Goal: Register for event/course

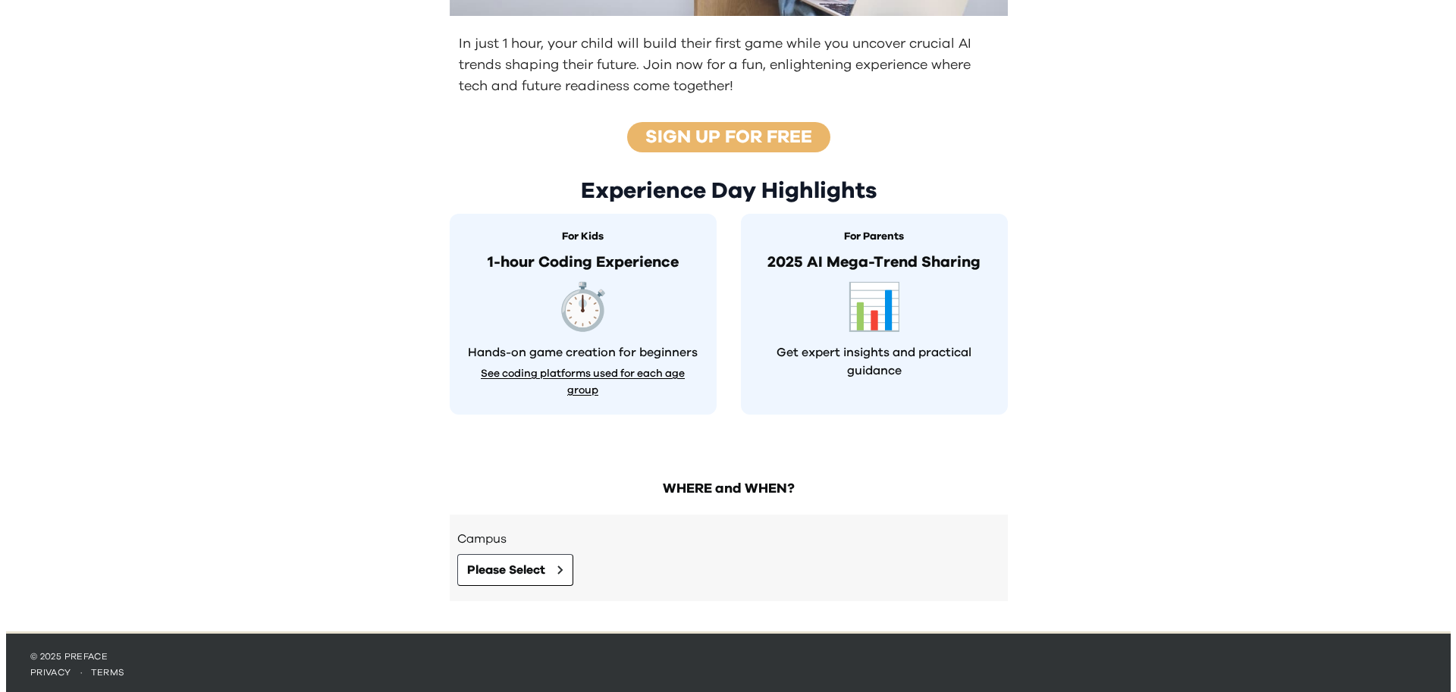
scroll to position [365, 0]
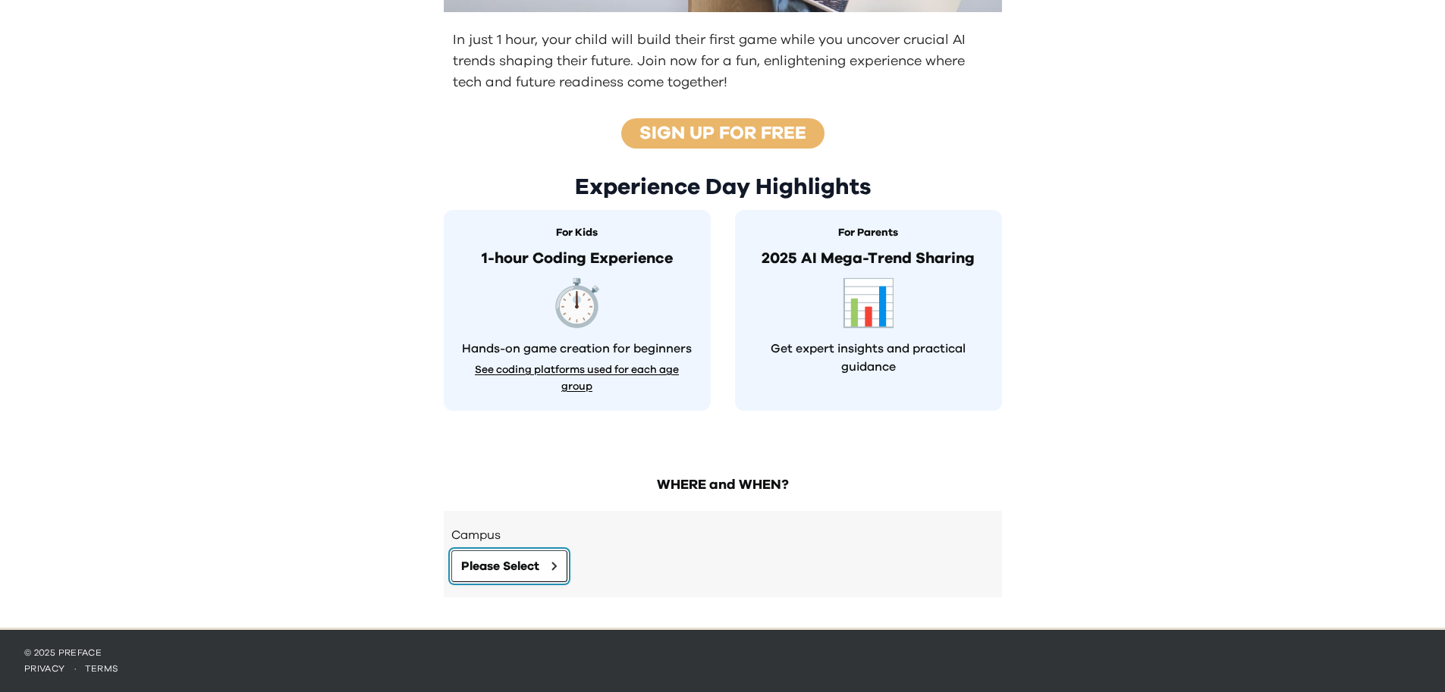
click at [527, 551] on button "Please Select" at bounding box center [509, 567] width 116 height 32
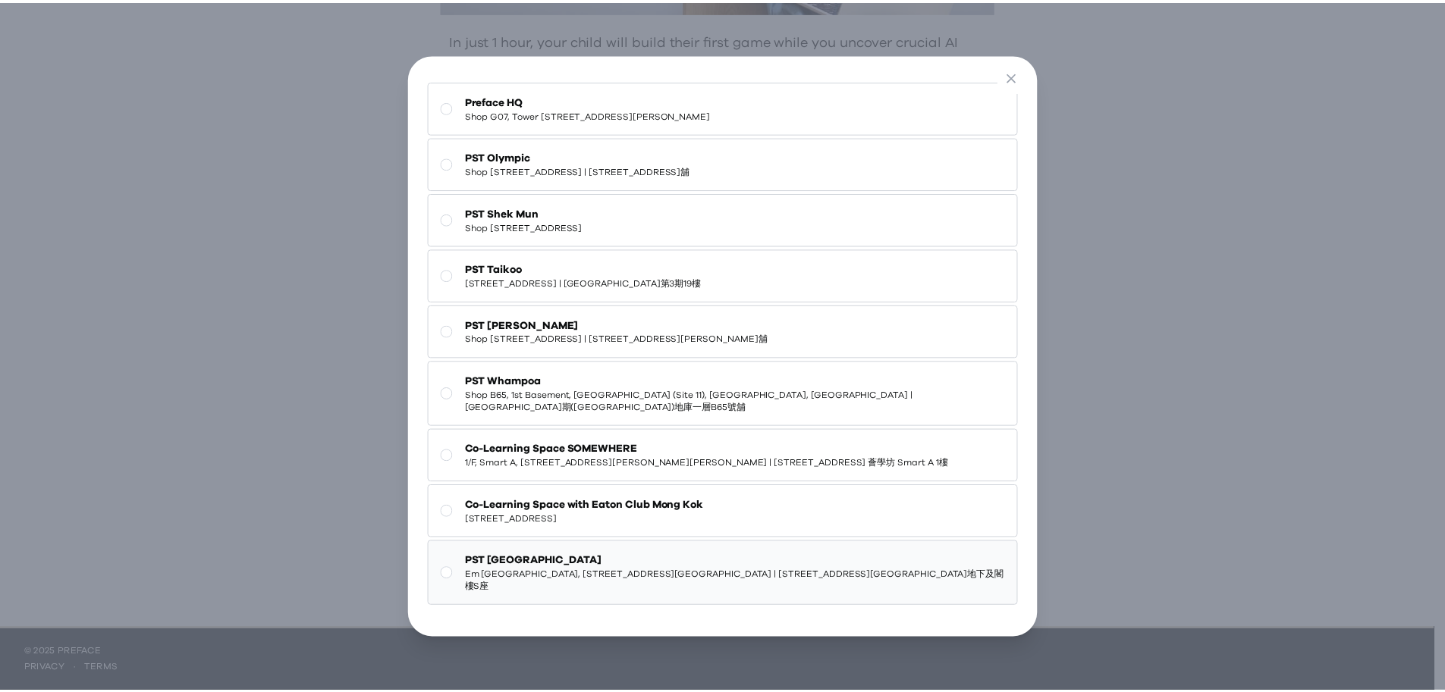
scroll to position [0, 0]
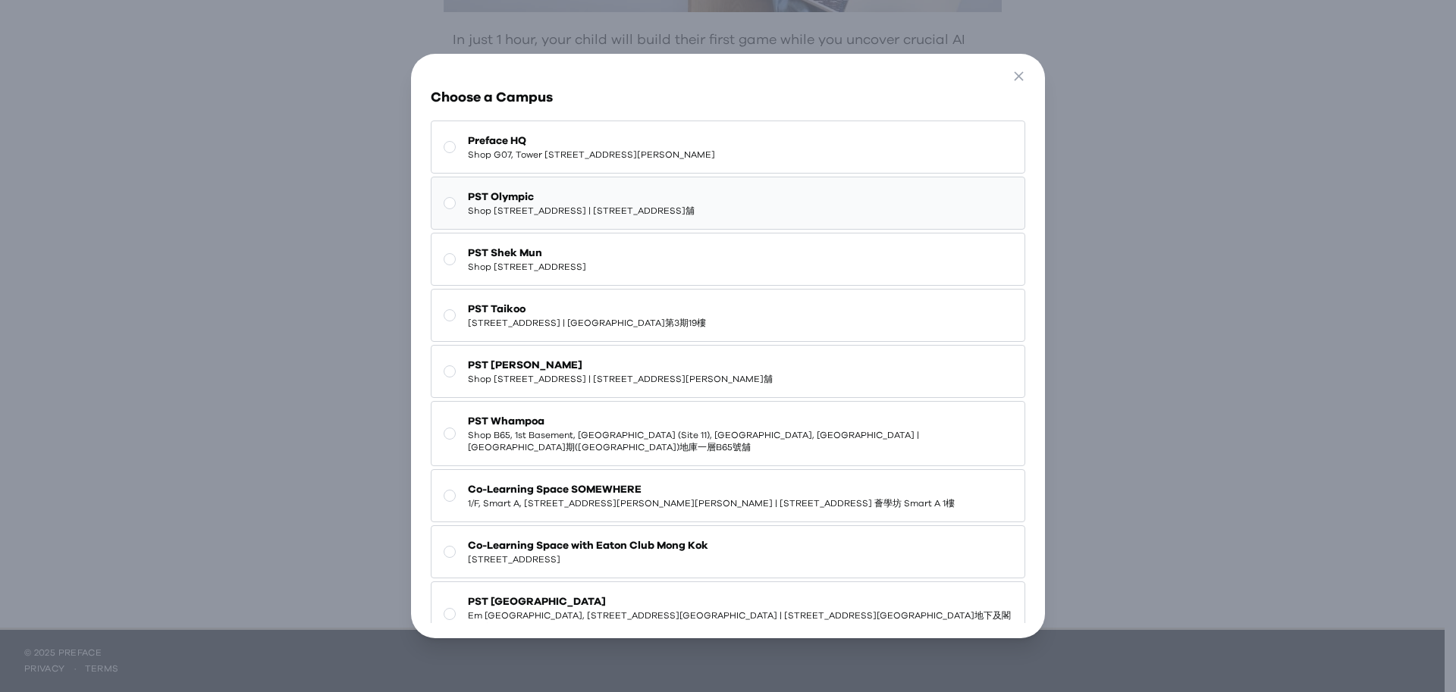
click at [663, 205] on span "Shop [STREET_ADDRESS] | [STREET_ADDRESS]舖" at bounding box center [581, 211] width 227 height 12
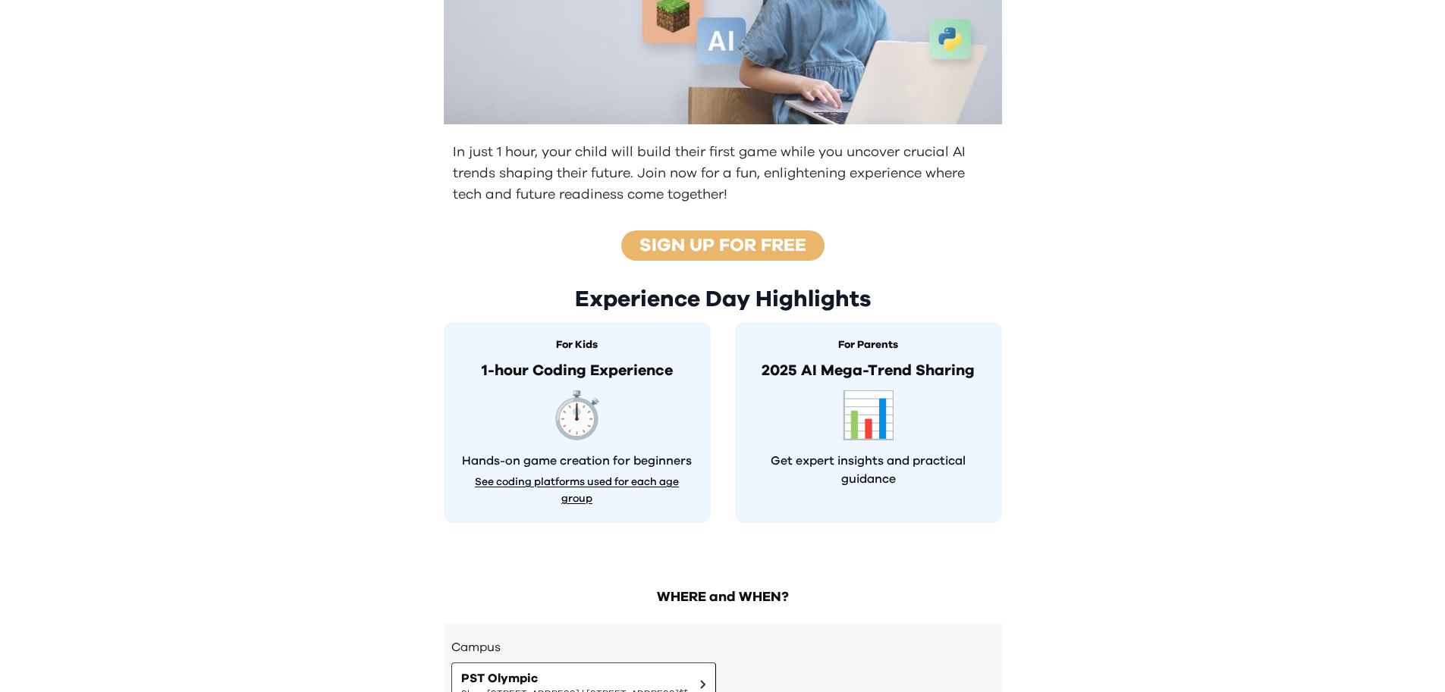
scroll to position [255, 0]
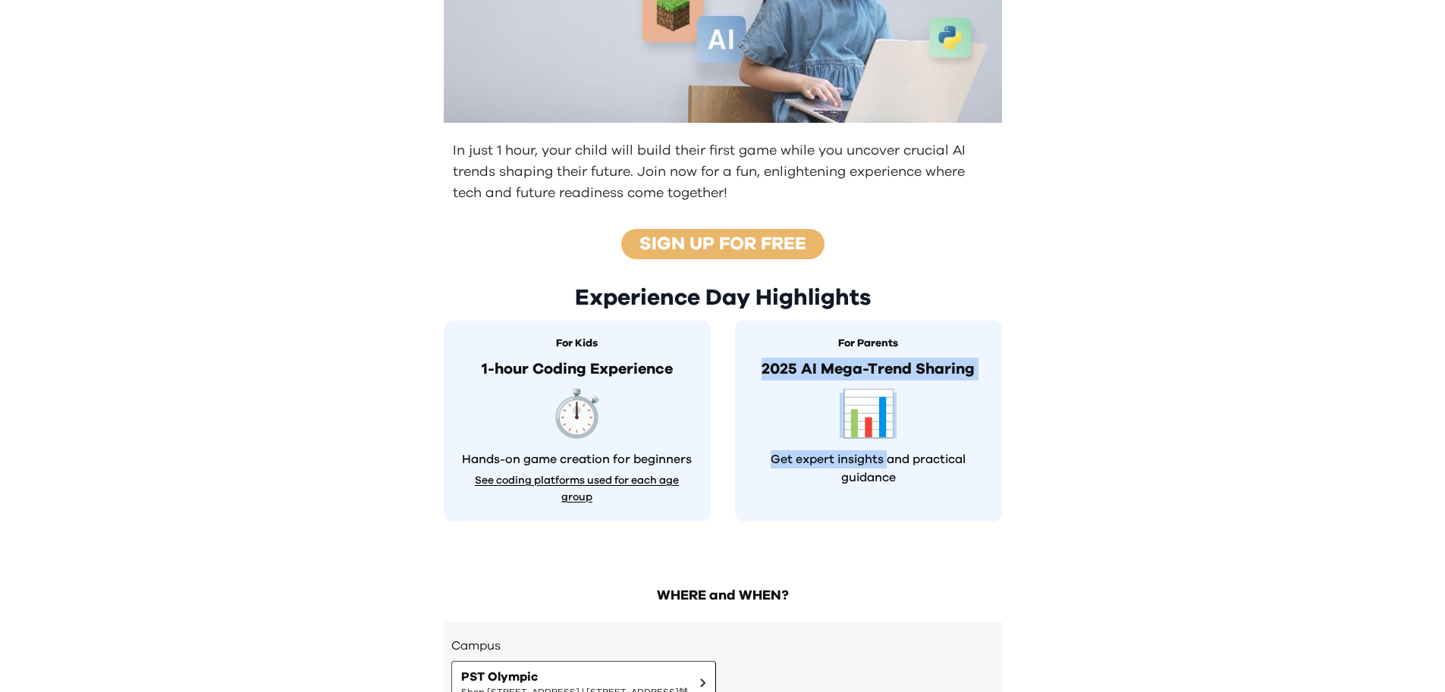
drag, startPoint x: 761, startPoint y: 364, endPoint x: 889, endPoint y: 463, distance: 162.1
click at [889, 463] on div "For Parents 2025 AI Mega-Trend Sharing 📊 Get expert insights and practical guid…" at bounding box center [868, 421] width 267 height 201
click at [886, 473] on p "Get expert insights and practical guidance" at bounding box center [868, 468] width 237 height 36
click at [884, 463] on p "Get expert insights and practical guidance" at bounding box center [868, 468] width 237 height 36
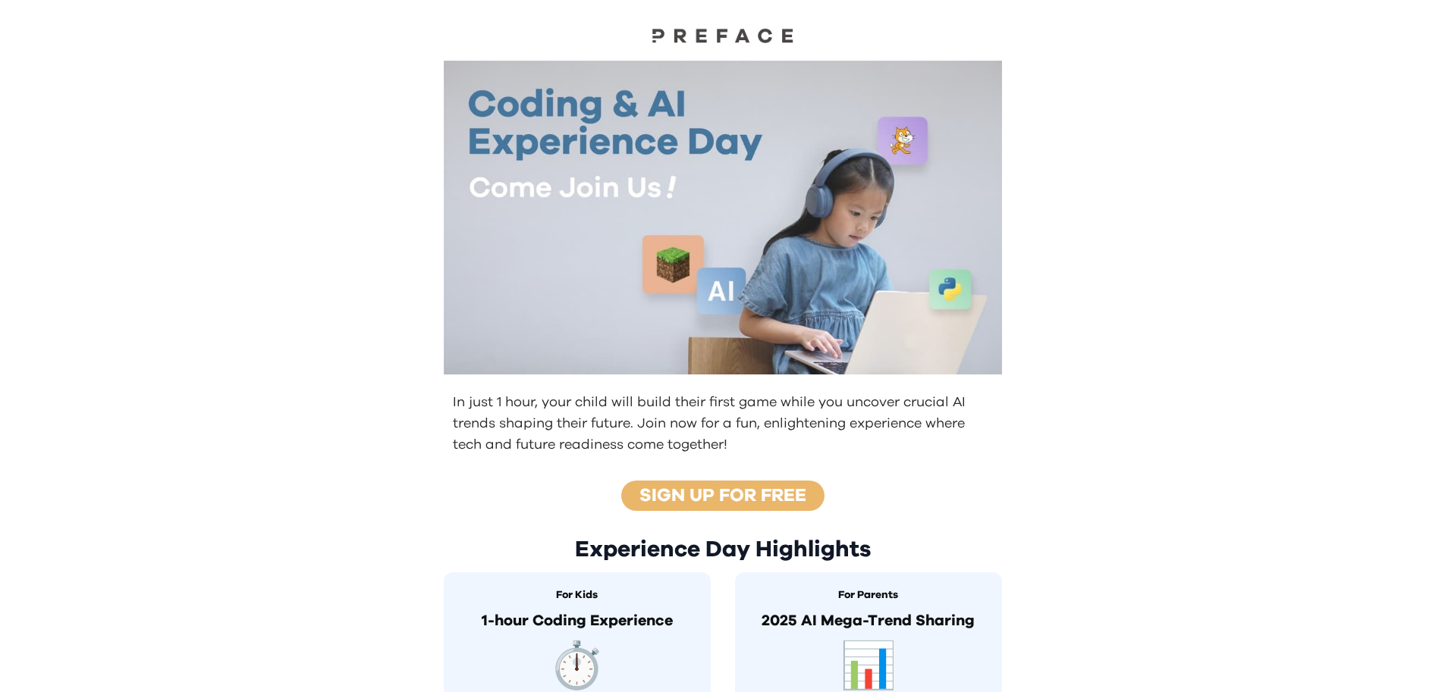
scroll to position [5, 0]
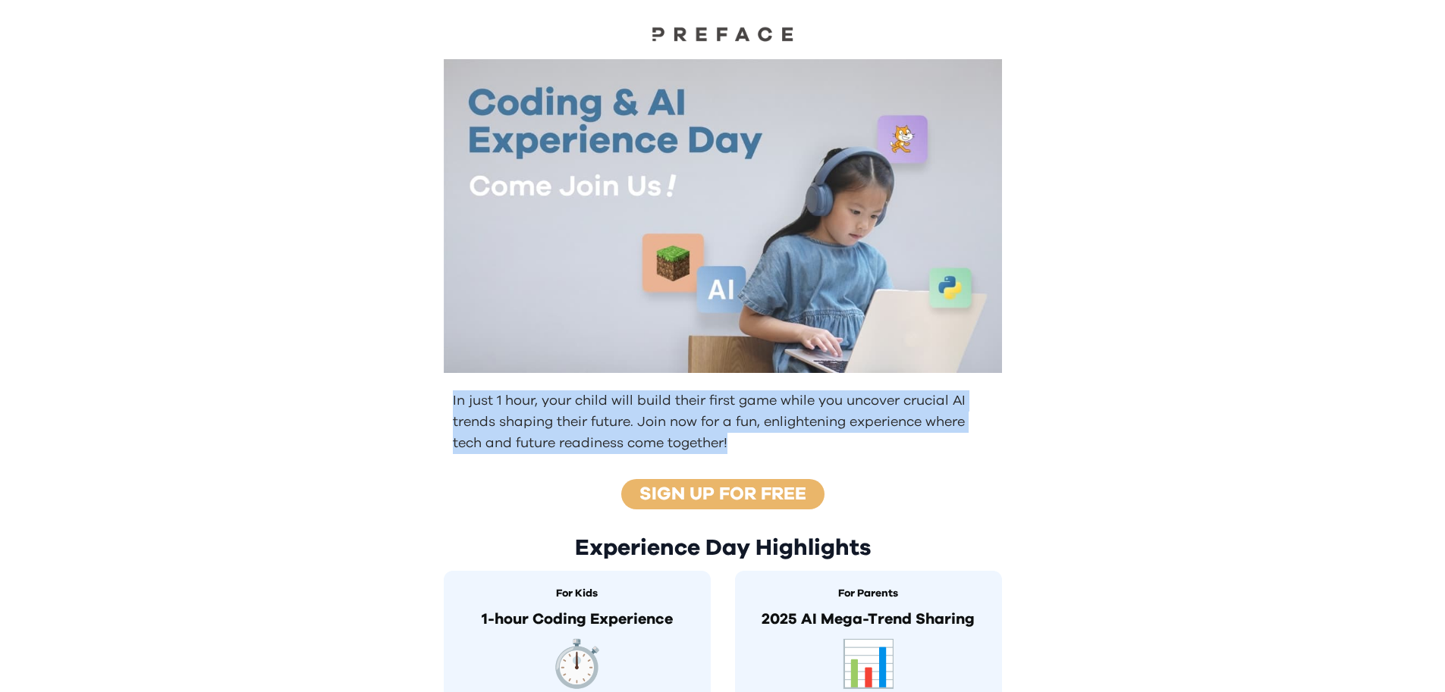
drag, startPoint x: 444, startPoint y: 406, endPoint x: 750, endPoint y: 434, distance: 306.9
click at [750, 434] on div "In just 1 hour, your child will build their first game while you uncover crucia…" at bounding box center [722, 422] width 582 height 76
click at [750, 434] on p "In just 1 hour, your child will build their first game while you uncover crucia…" at bounding box center [724, 423] width 543 height 64
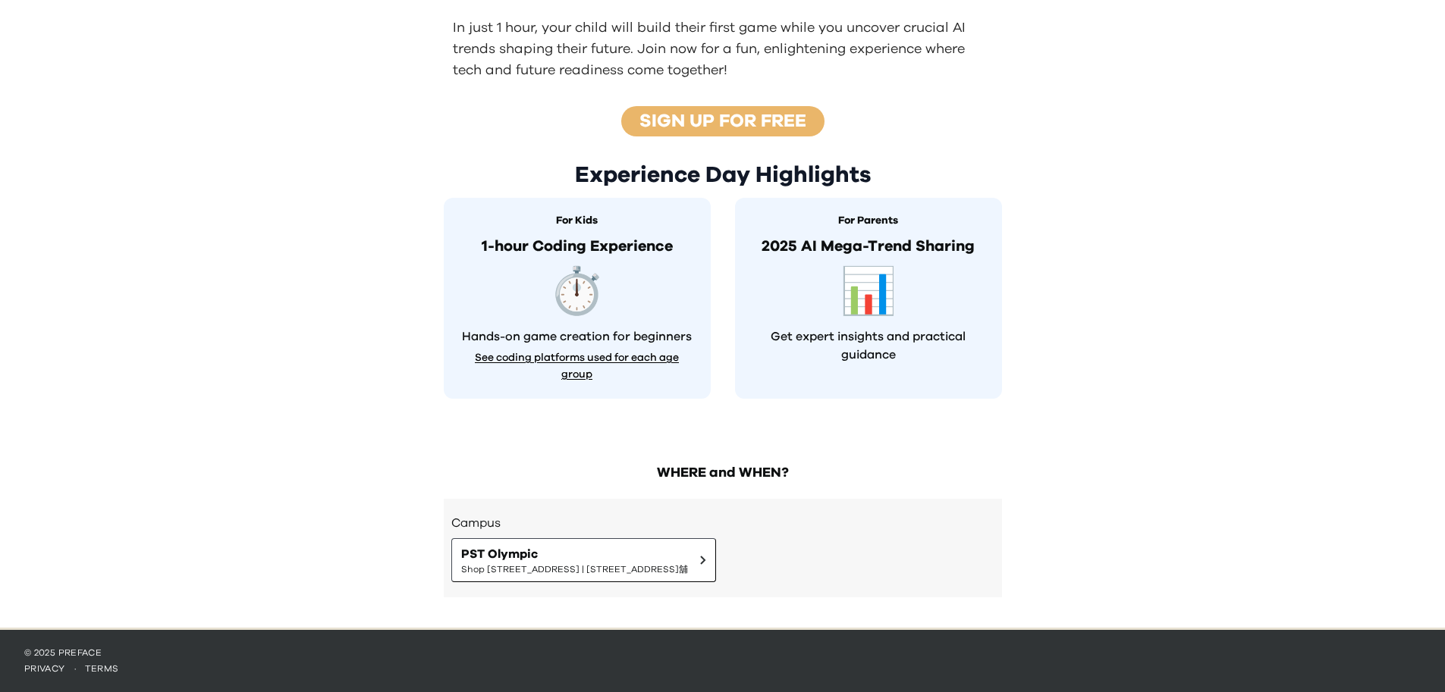
scroll to position [0, 0]
